Goal: Task Accomplishment & Management: Manage account settings

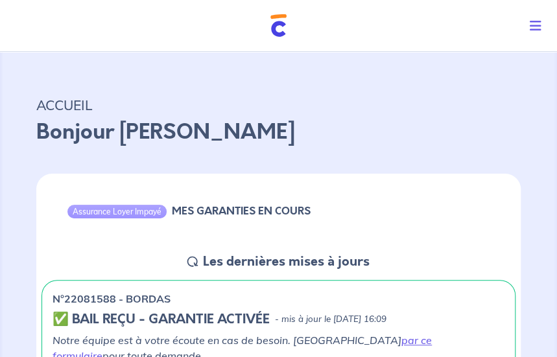
click at [539, 25] on icon "Toggle navigation" at bounding box center [536, 25] width 12 height 13
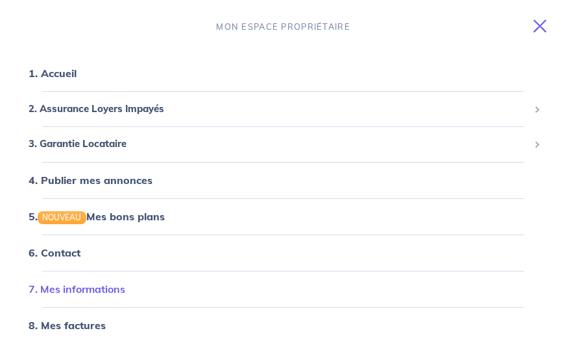
click at [87, 285] on link "7. Mes informations" at bounding box center [77, 289] width 97 height 13
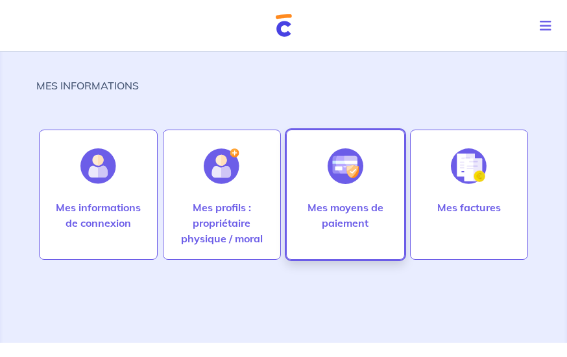
click at [364, 158] on div at bounding box center [345, 166] width 56 height 67
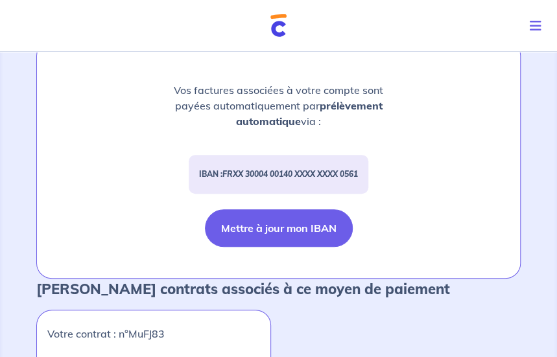
scroll to position [130, 0]
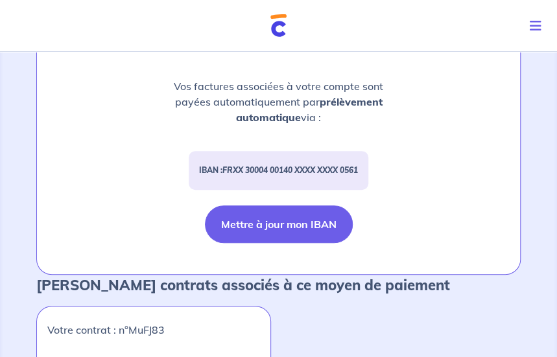
click at [283, 224] on button "Mettre à jour mon IBAN" at bounding box center [279, 225] width 148 height 38
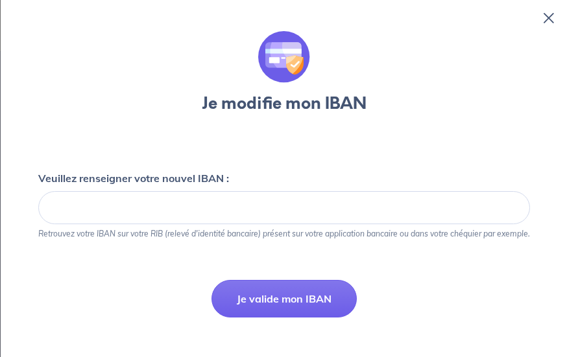
click at [548, 16] on icon at bounding box center [548, 18] width 10 height 10
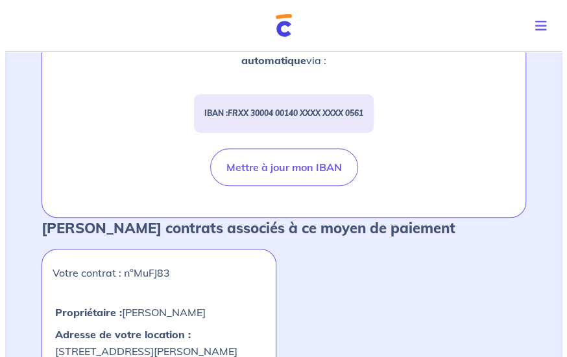
scroll to position [0, 0]
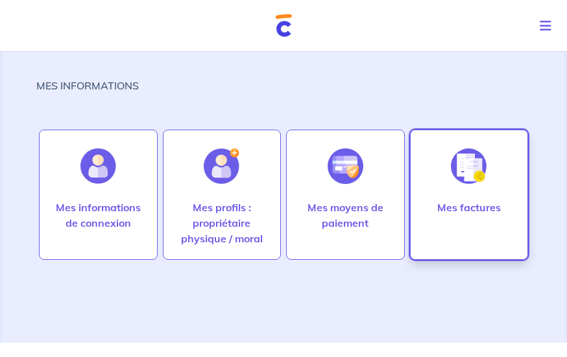
click at [474, 191] on div at bounding box center [468, 166] width 56 height 67
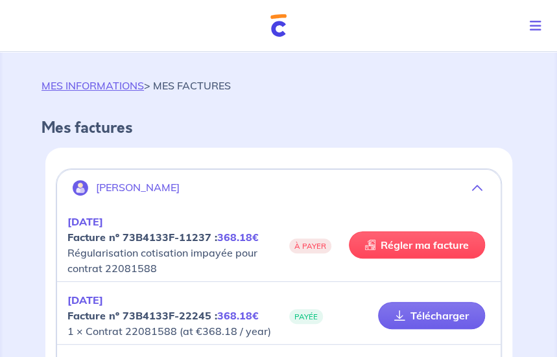
click at [536, 26] on icon "Toggle navigation" at bounding box center [536, 25] width 12 height 13
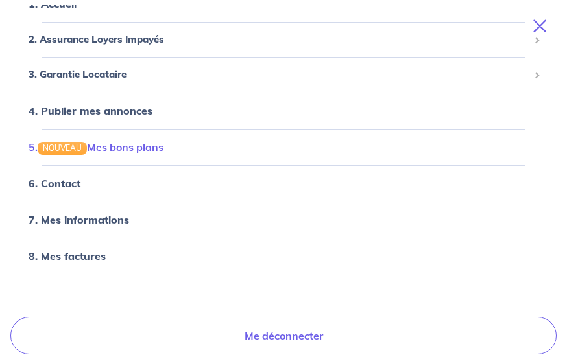
scroll to position [71, 0]
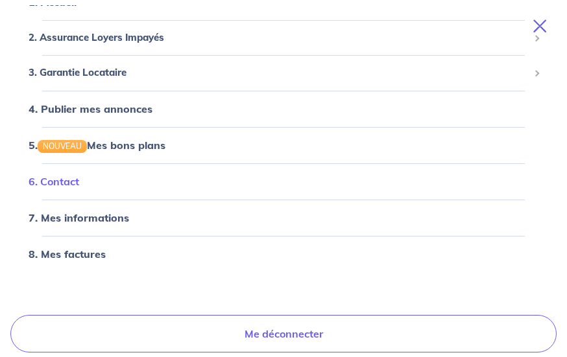
click at [62, 184] on link "6. Contact" at bounding box center [54, 181] width 51 height 13
